Goal: Information Seeking & Learning: Learn about a topic

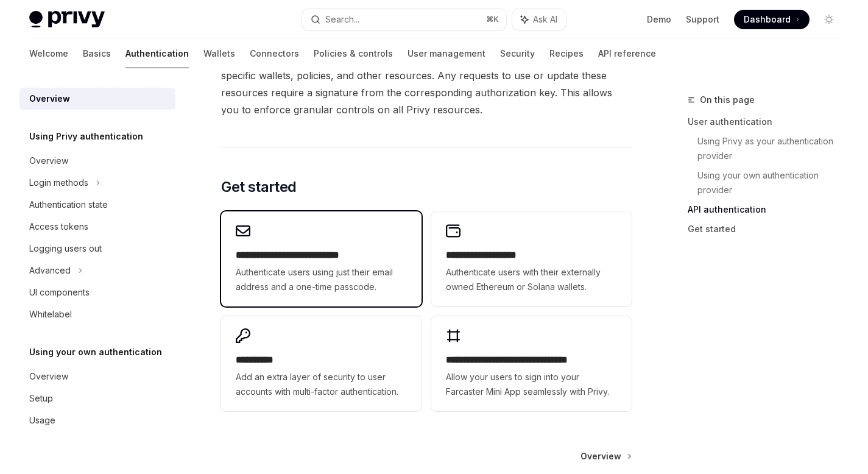
scroll to position [952, 0]
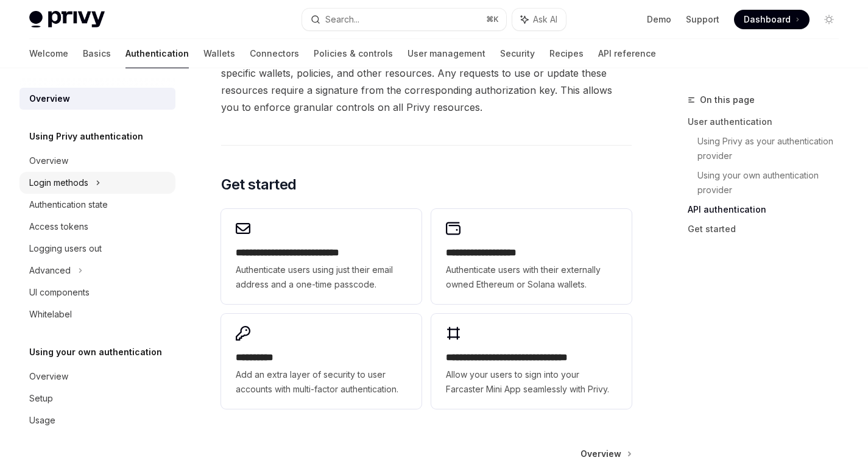
click at [80, 186] on div "Login methods" at bounding box center [58, 182] width 59 height 15
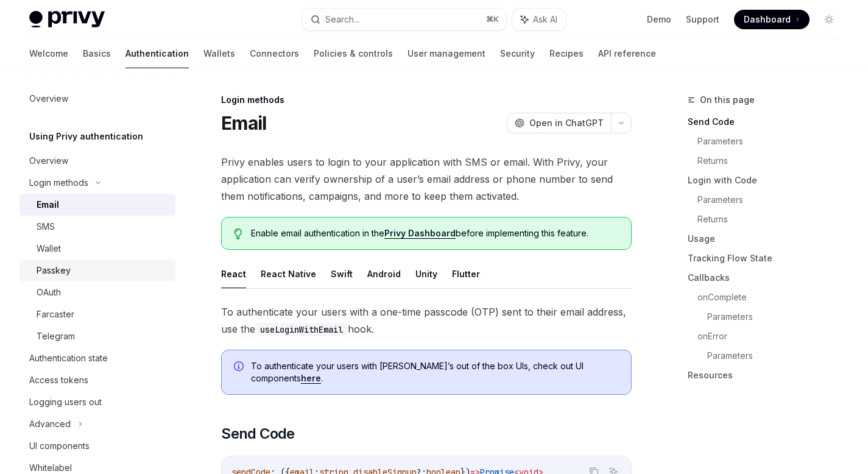
click at [80, 275] on div "Passkey" at bounding box center [103, 270] width 132 height 15
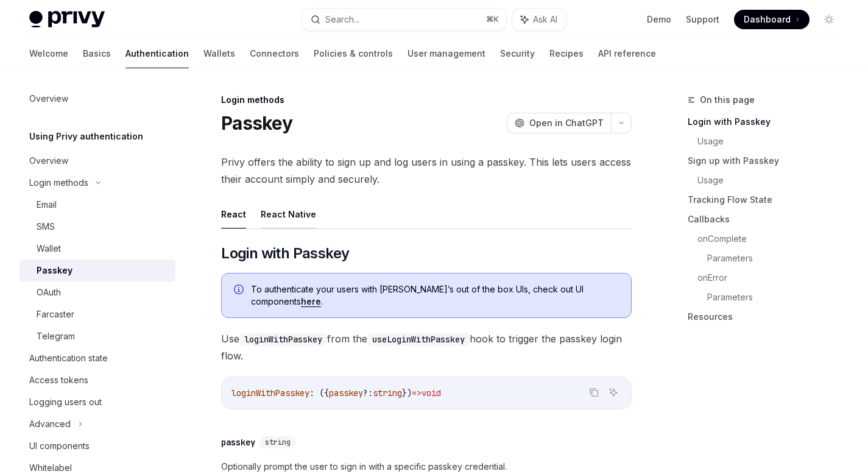
click at [292, 216] on button "React Native" at bounding box center [288, 214] width 55 height 29
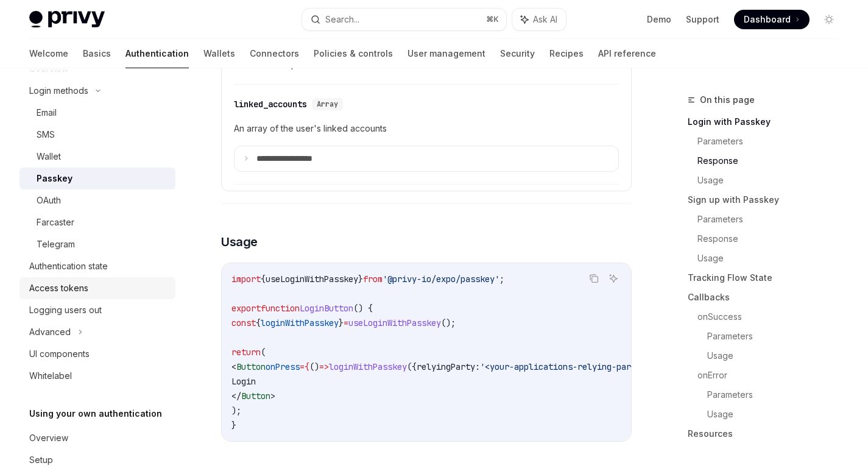
click at [94, 288] on div "Access tokens" at bounding box center [98, 288] width 139 height 15
type textarea "*"
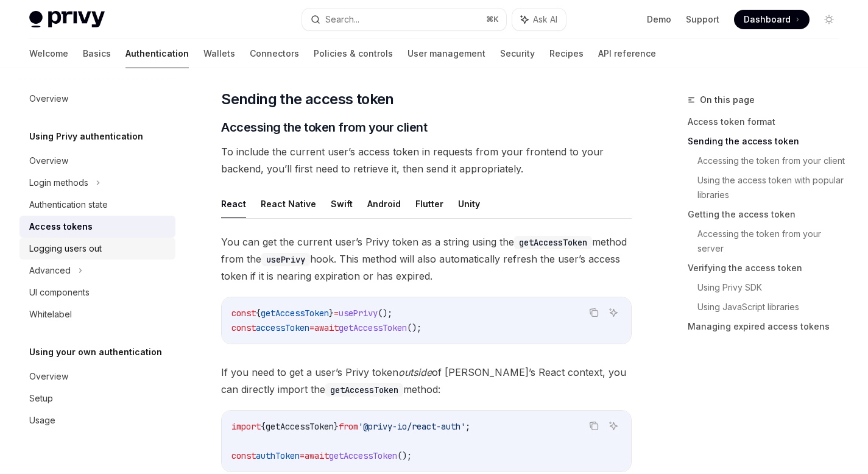
scroll to position [422, 0]
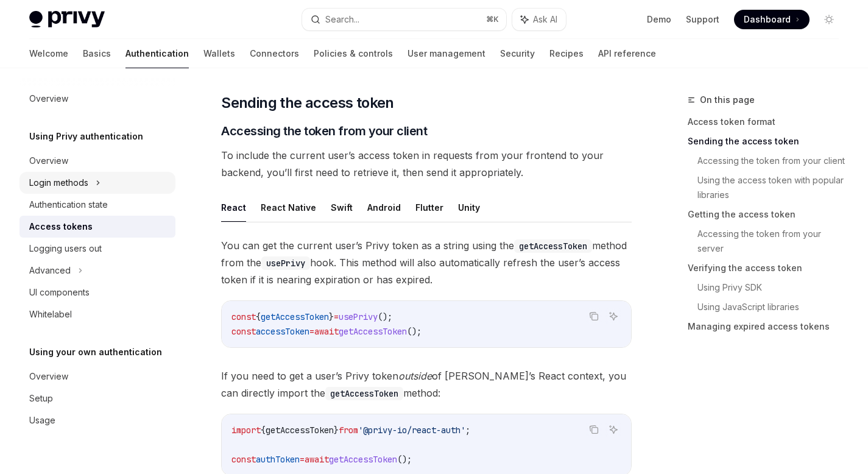
click at [90, 182] on div "Login methods" at bounding box center [97, 183] width 156 height 22
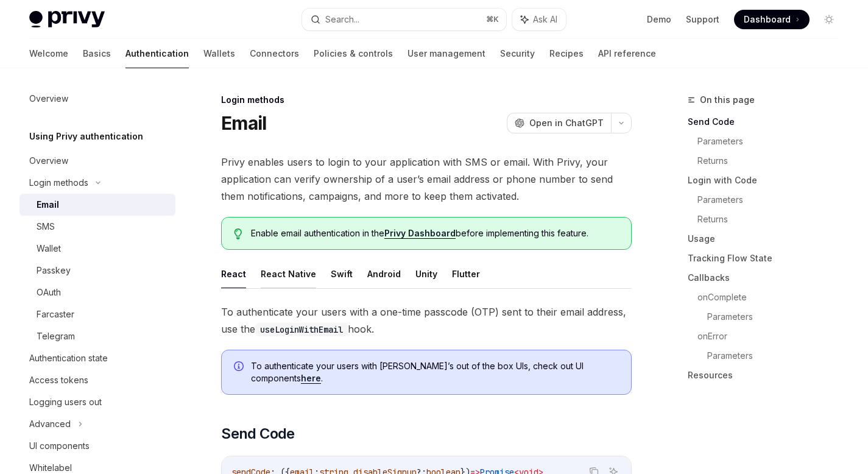
click at [295, 280] on button "React Native" at bounding box center [288, 274] width 55 height 29
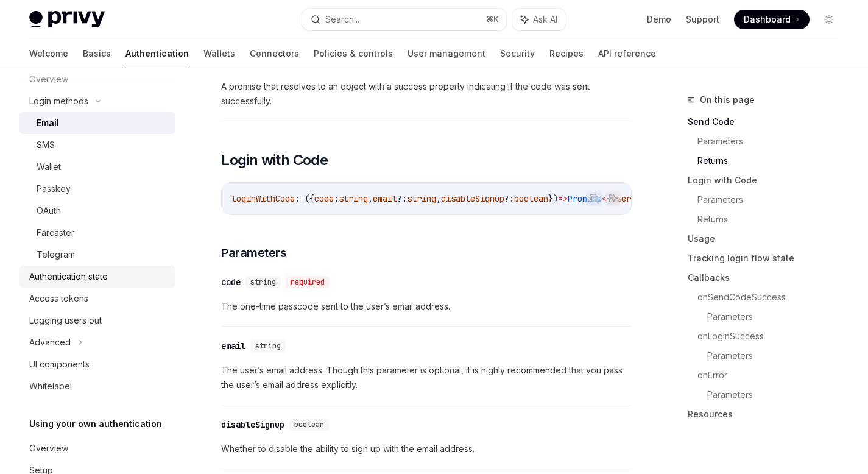
scroll to position [83, 0]
click at [59, 341] on div "Advanced" at bounding box center [49, 341] width 41 height 15
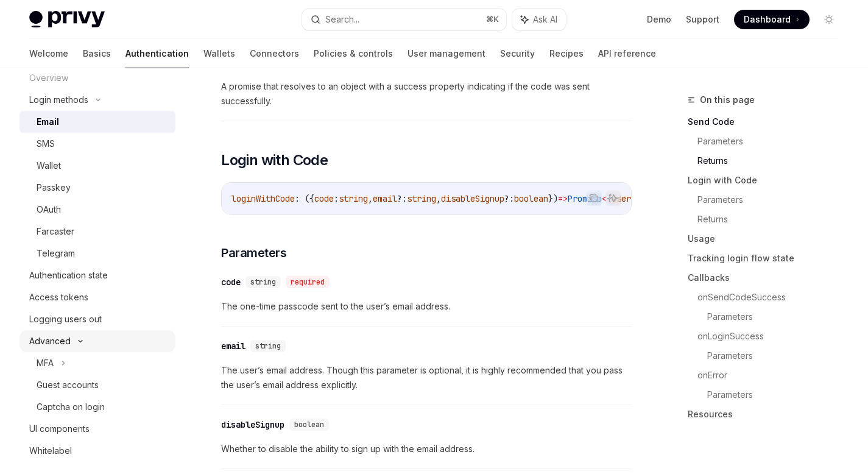
click at [59, 341] on div "Advanced" at bounding box center [49, 341] width 41 height 15
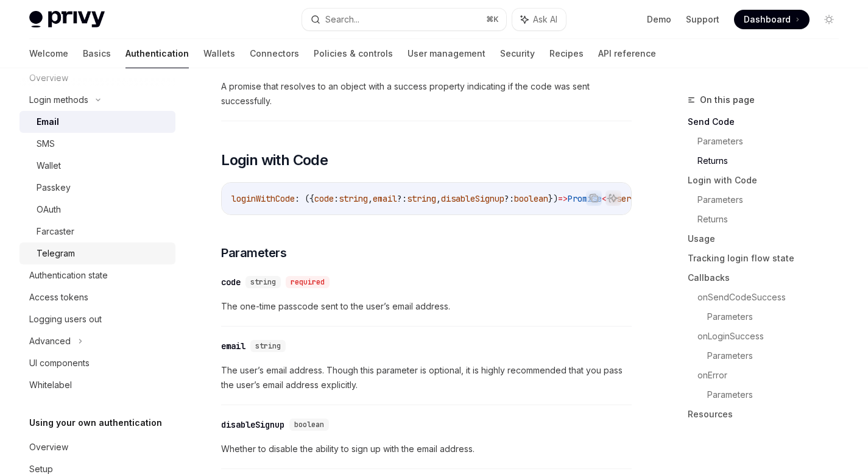
scroll to position [59, 0]
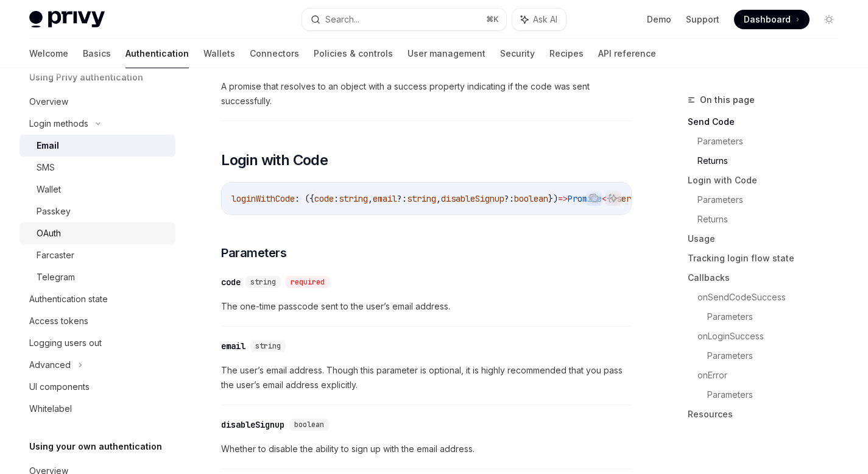
click at [58, 235] on div "OAuth" at bounding box center [49, 233] width 24 height 15
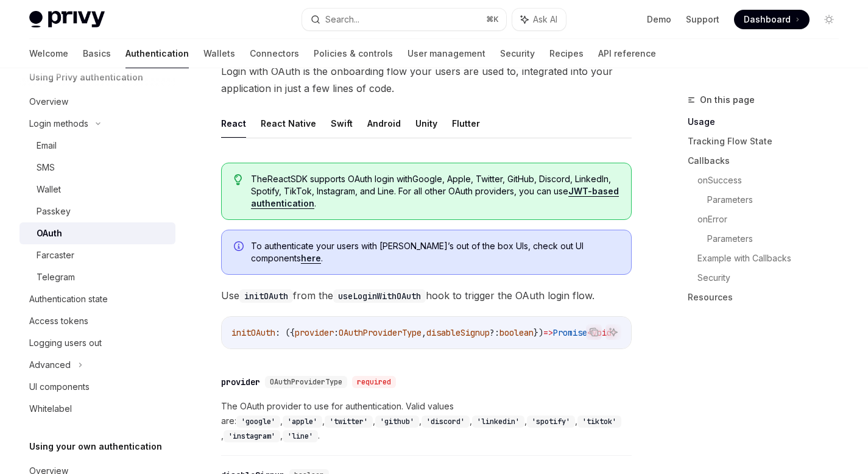
scroll to position [230, 0]
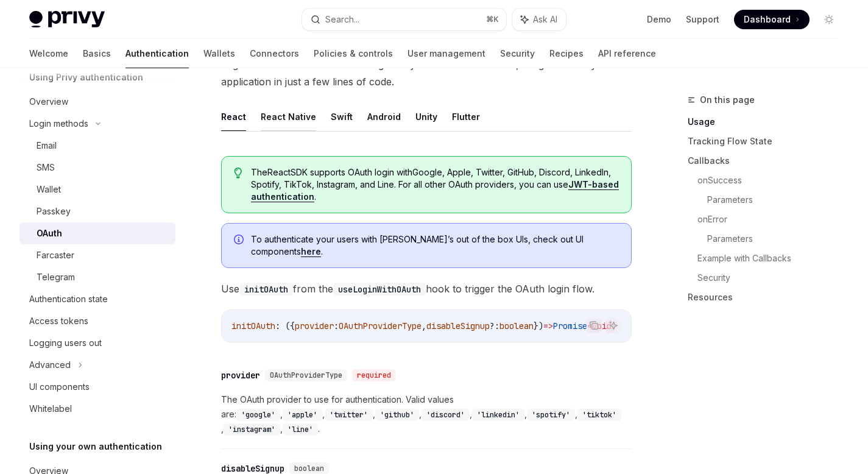
click at [292, 116] on button "React Native" at bounding box center [288, 116] width 55 height 29
type textarea "*"
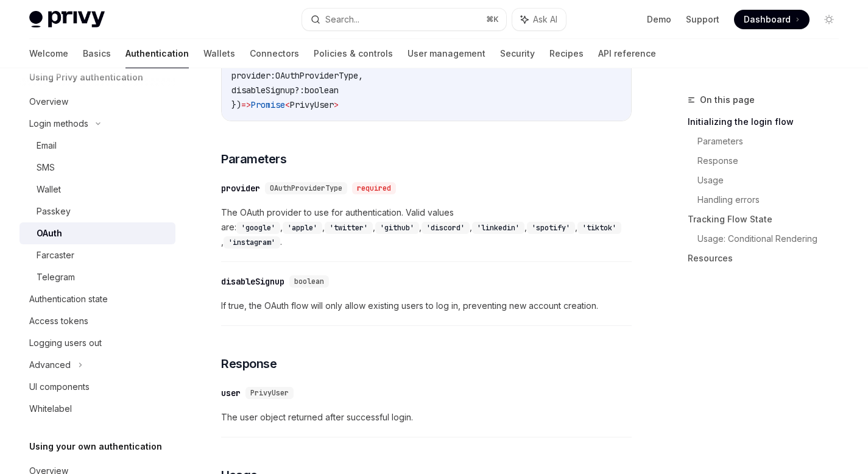
scroll to position [732, 0]
